Goal: Transaction & Acquisition: Subscribe to service/newsletter

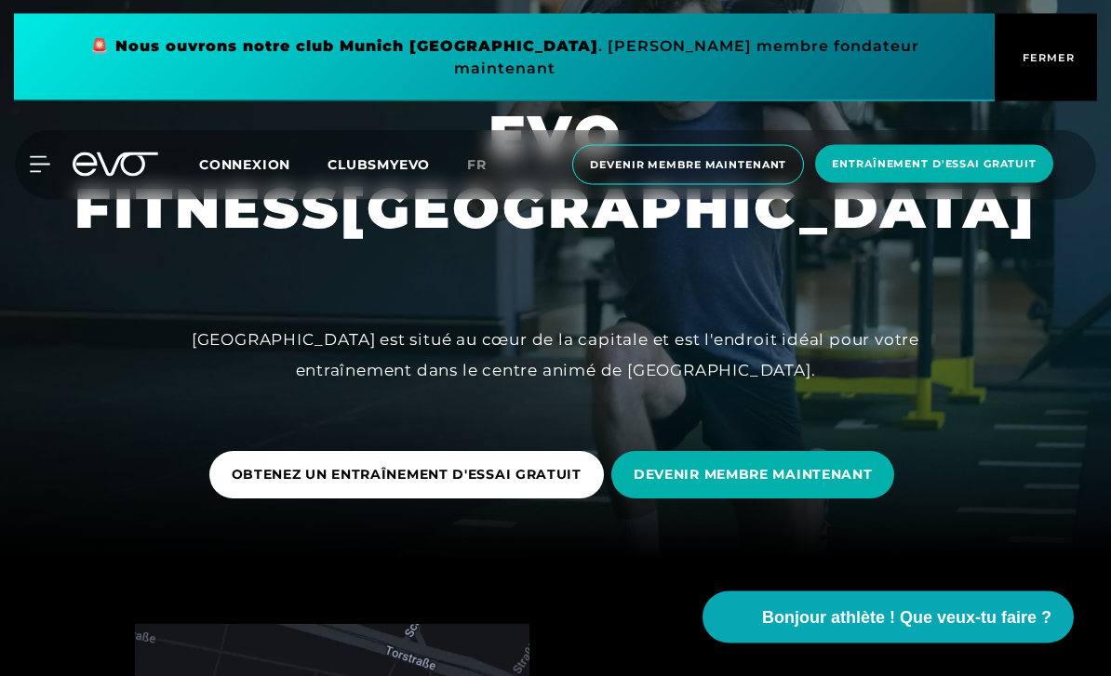
scroll to position [117, 0]
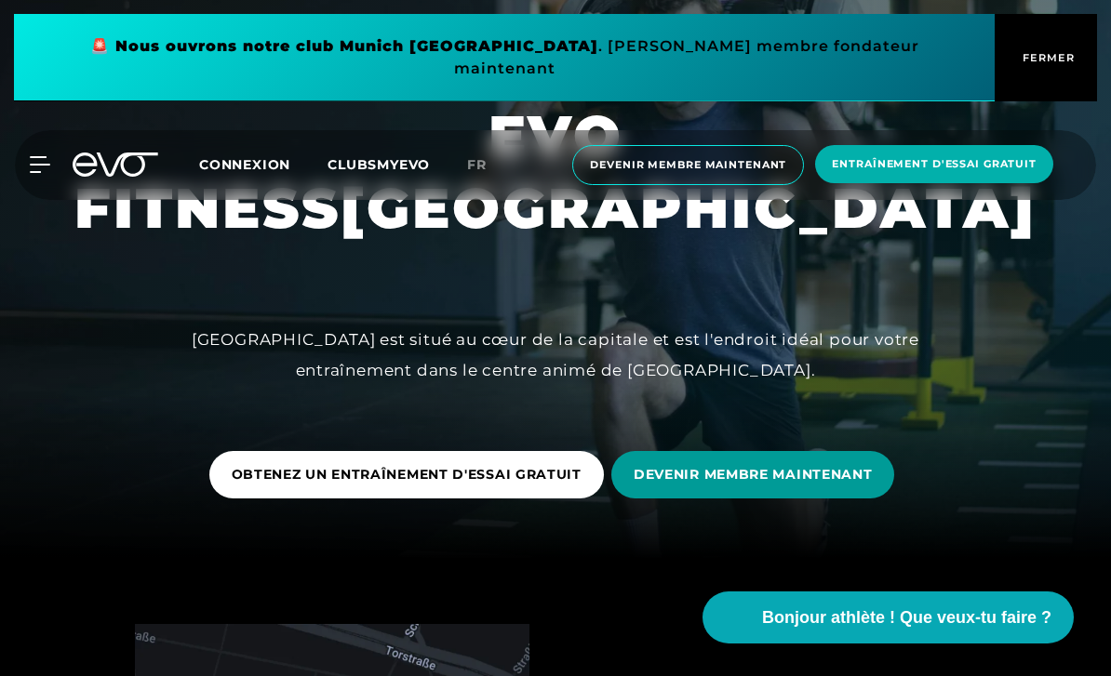
click at [687, 499] on span "DEVENIR MEMBRE MAINTENANT" at bounding box center [753, 474] width 284 height 47
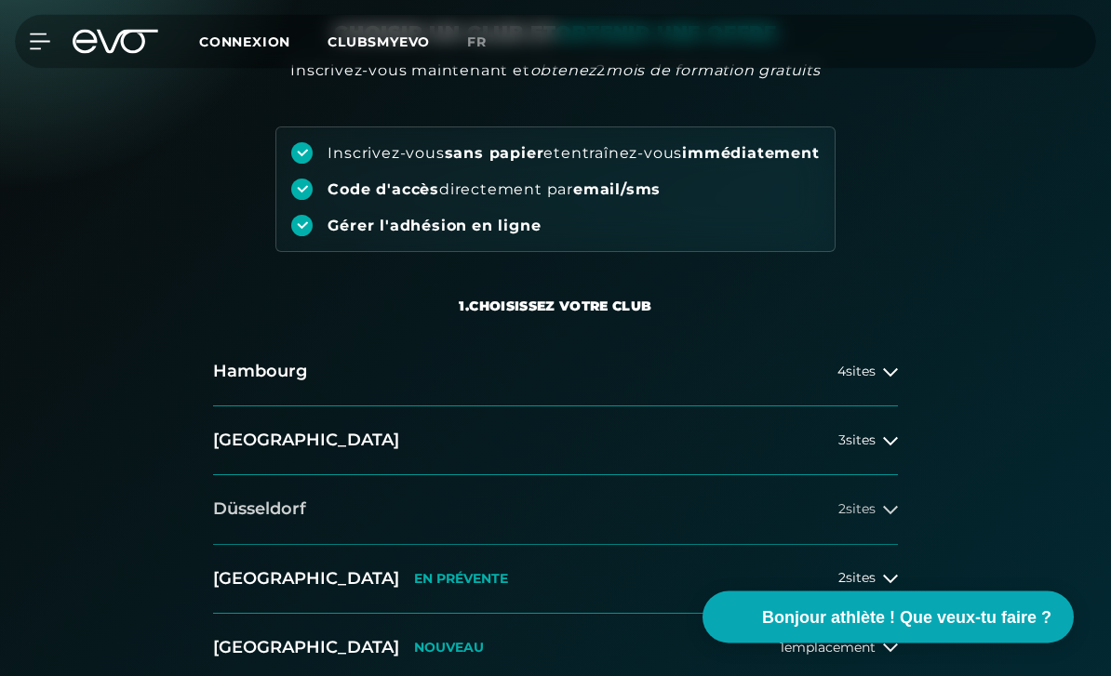
scroll to position [152, 0]
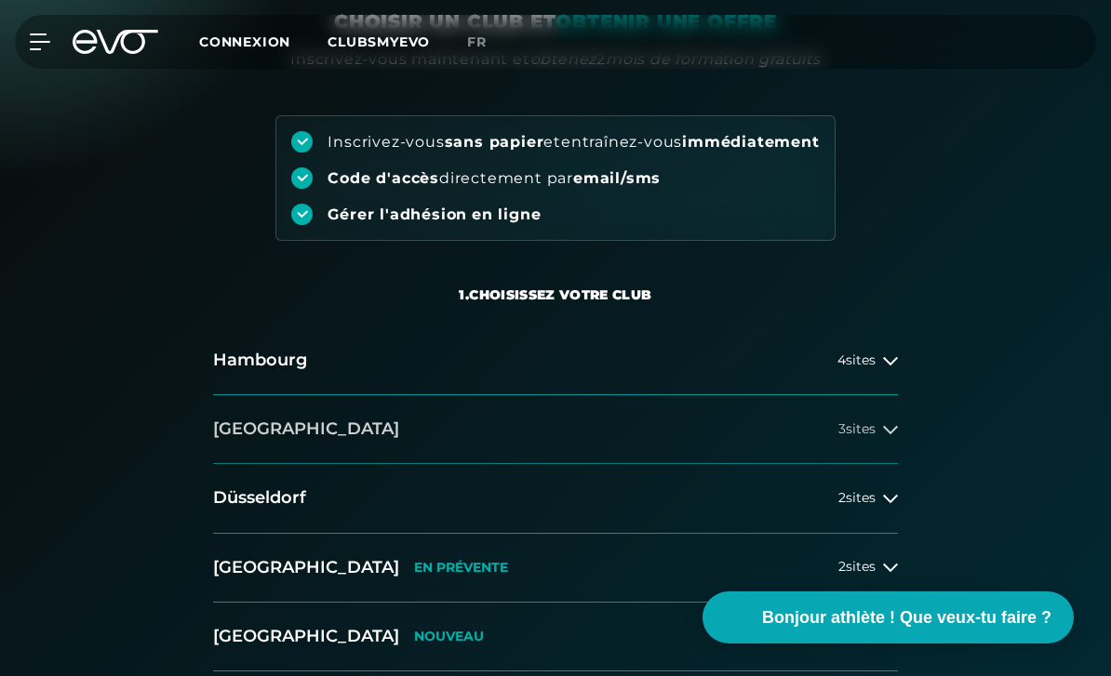
click at [868, 435] on span "3 sites" at bounding box center [856, 429] width 37 height 14
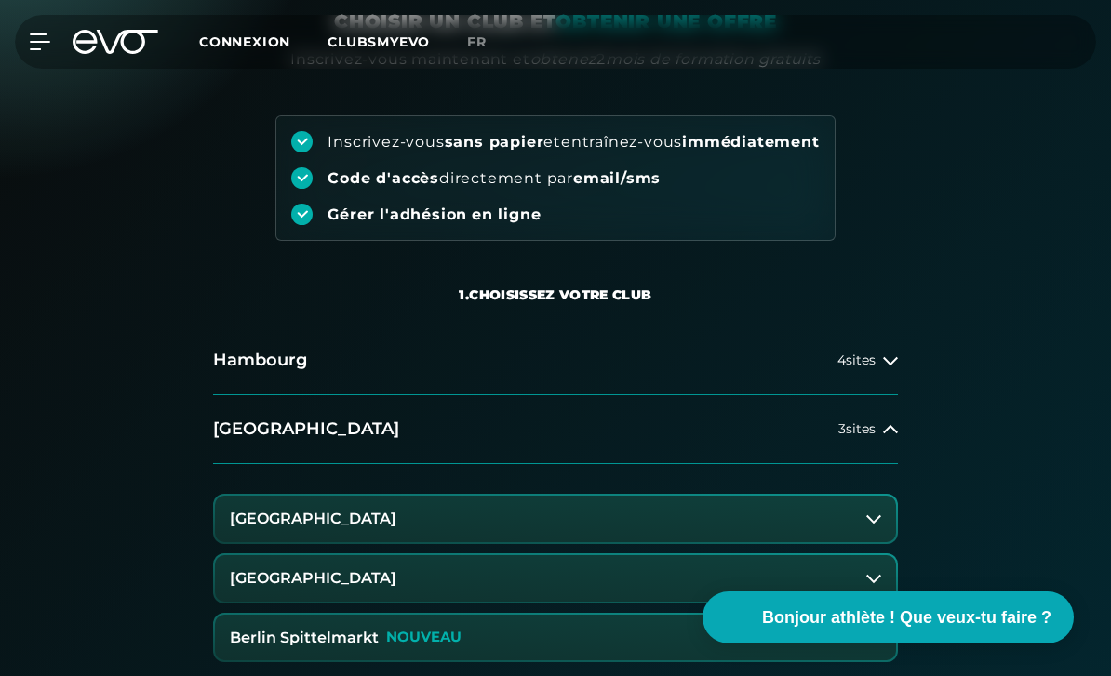
click at [673, 517] on button "Berlin Alexanderplatz" at bounding box center [555, 519] width 681 height 47
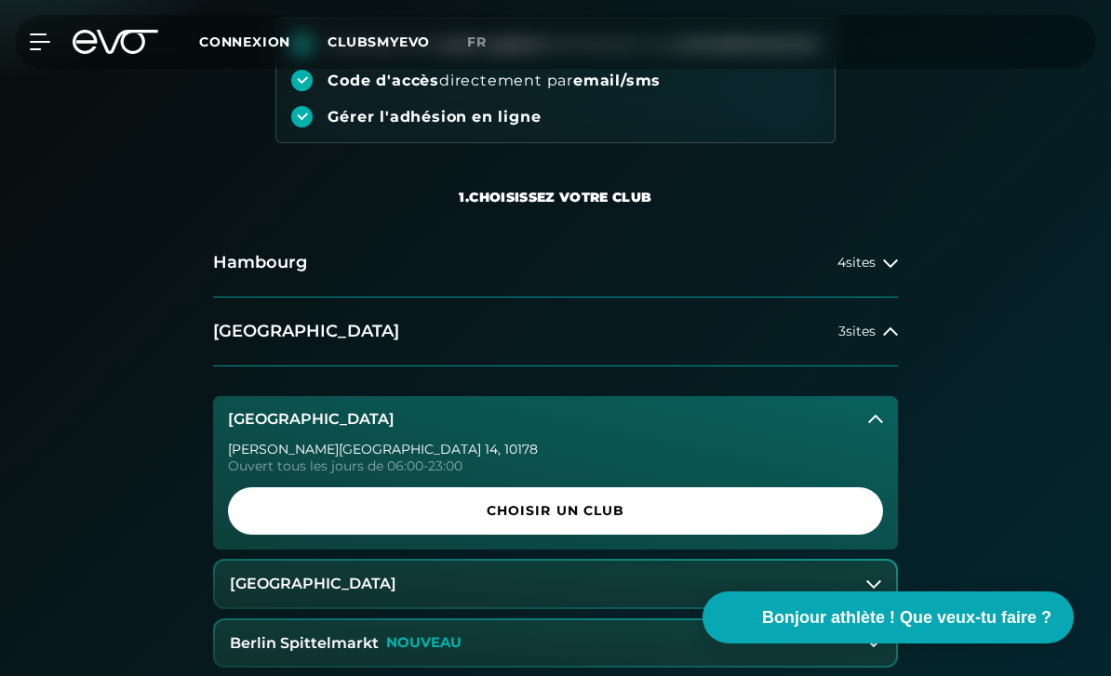
click at [638, 602] on button "Berlin Rosenthaler Platz" at bounding box center [555, 584] width 681 height 47
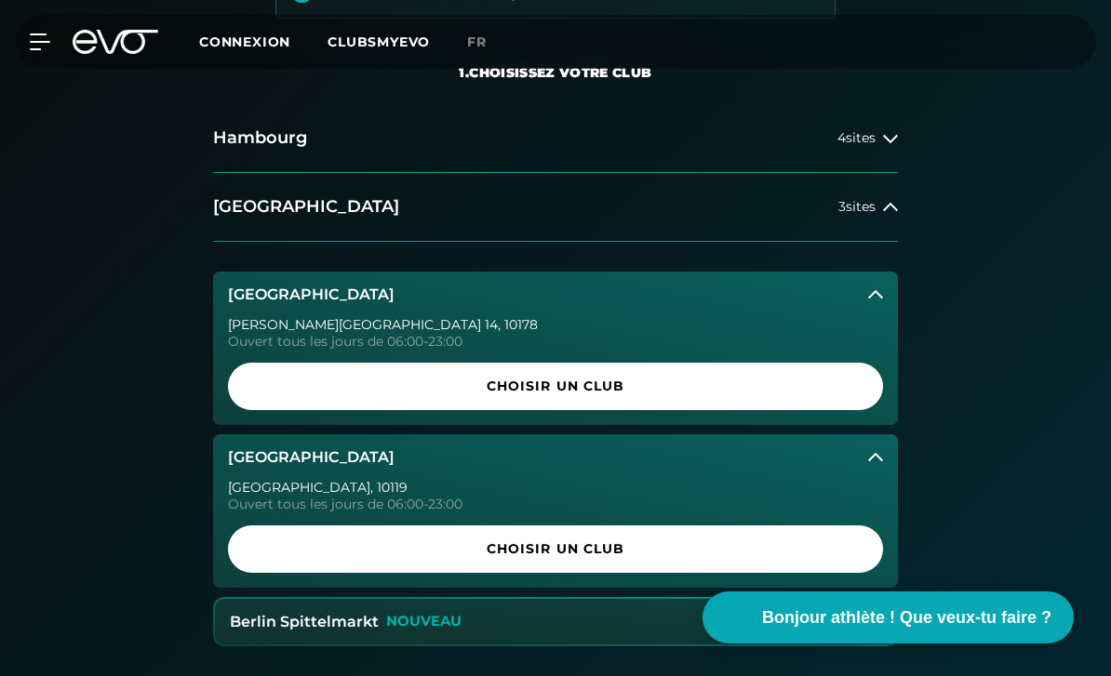
scroll to position [374, 0]
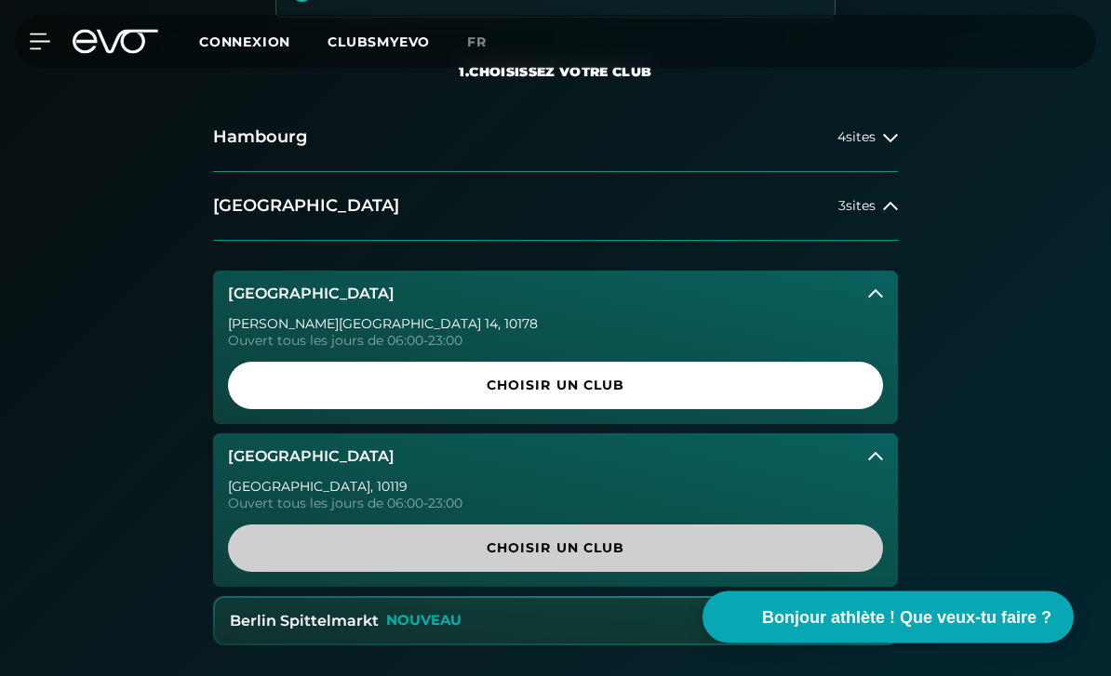
click at [608, 549] on span "CHOISIR UN CLUB" at bounding box center [555, 550] width 610 height 20
